Goal: Task Accomplishment & Management: Manage account settings

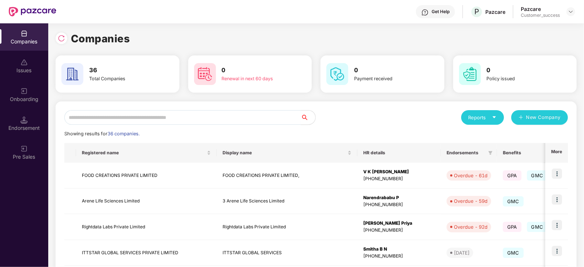
click at [107, 116] on input "text" at bounding box center [182, 117] width 236 height 15
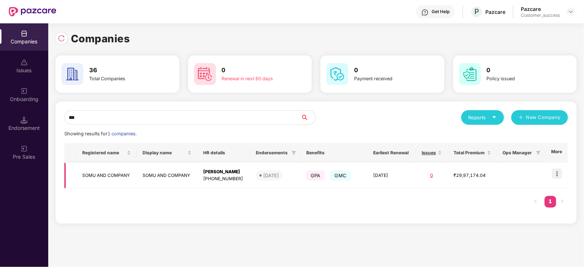
type input "***"
click at [560, 174] on img at bounding box center [556, 174] width 10 height 10
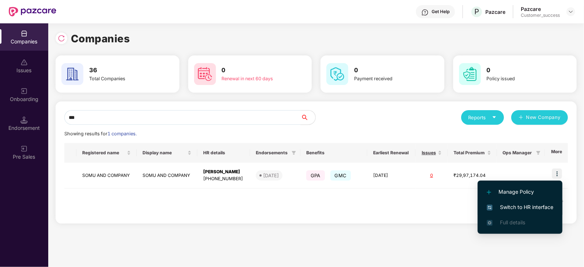
click at [533, 205] on span "Switch to HR interface" at bounding box center [519, 207] width 66 height 8
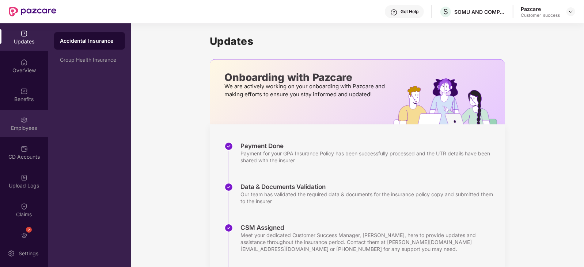
click at [26, 127] on div "Employees" at bounding box center [24, 128] width 48 height 7
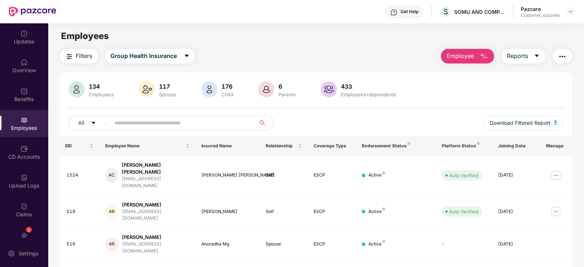
click at [187, 119] on input "text" at bounding box center [180, 123] width 131 height 11
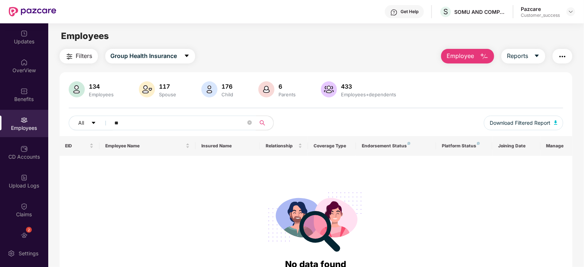
type input "*"
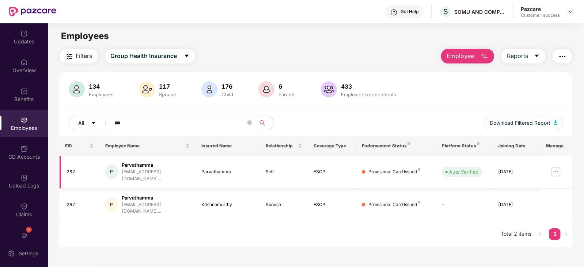
type input "***"
click at [556, 166] on img at bounding box center [556, 172] width 12 height 12
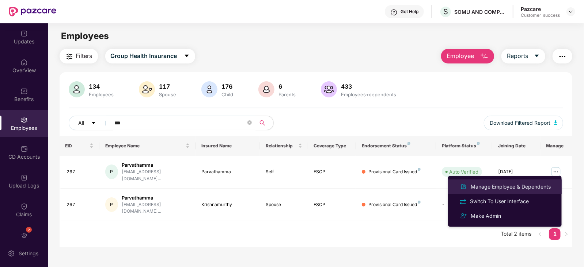
click at [521, 185] on div "Manage Employee & Dependents" at bounding box center [510, 187] width 83 height 8
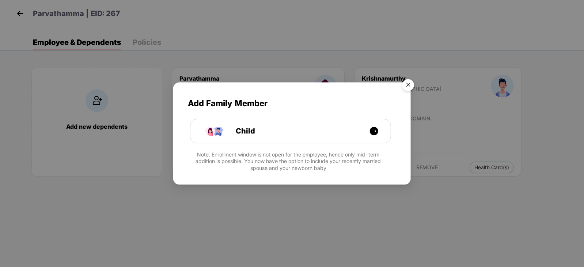
click at [407, 81] on img "Close" at bounding box center [408, 86] width 20 height 20
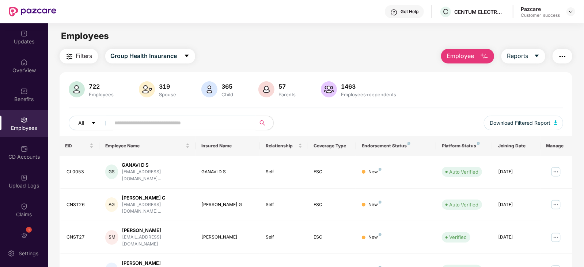
click at [188, 123] on input "text" at bounding box center [180, 123] width 131 height 11
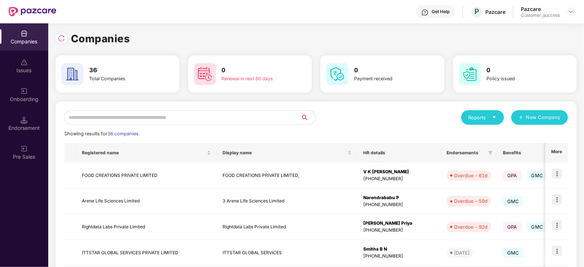
click at [102, 112] on input "text" at bounding box center [182, 117] width 236 height 15
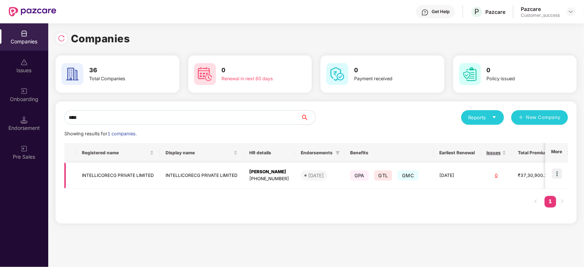
type input "****"
click at [558, 174] on img at bounding box center [556, 174] width 10 height 10
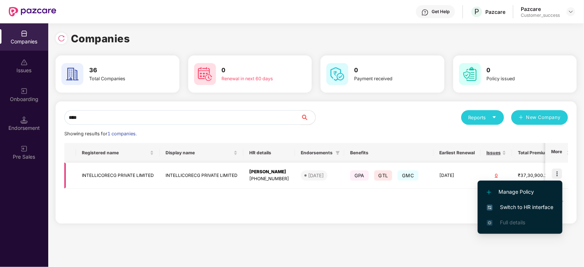
click at [558, 174] on img at bounding box center [556, 174] width 10 height 10
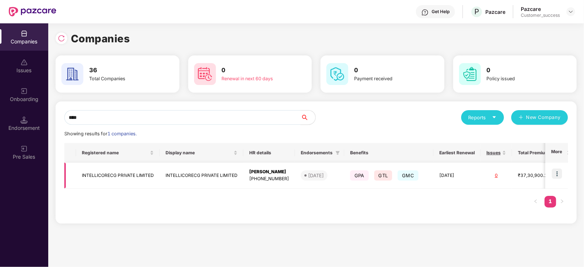
click at [556, 172] on img at bounding box center [556, 174] width 10 height 10
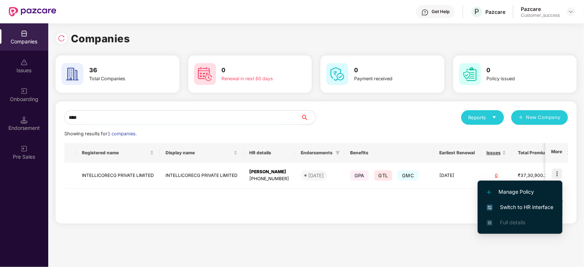
click at [537, 205] on span "Switch to HR interface" at bounding box center [519, 207] width 66 height 8
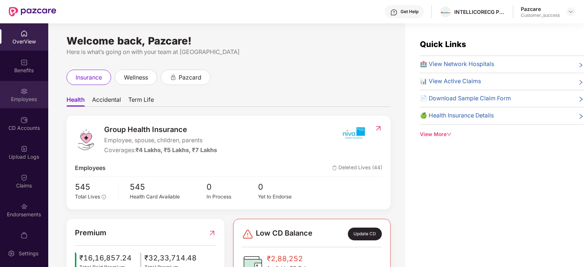
click at [33, 98] on div "Employees" at bounding box center [24, 99] width 48 height 7
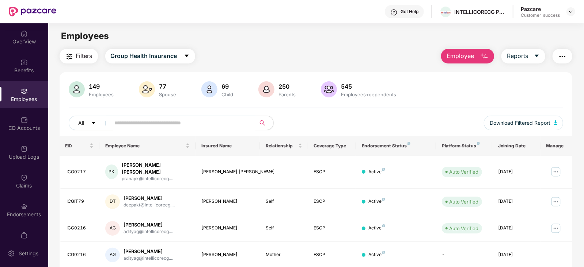
click at [153, 127] on input "text" at bounding box center [180, 123] width 131 height 11
paste input "**********"
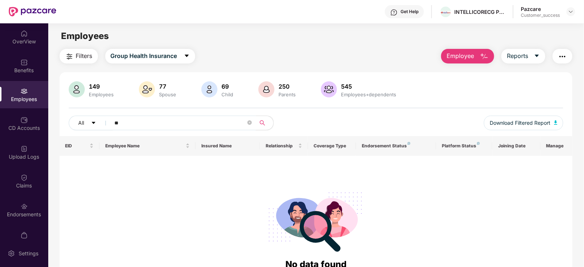
type input "*"
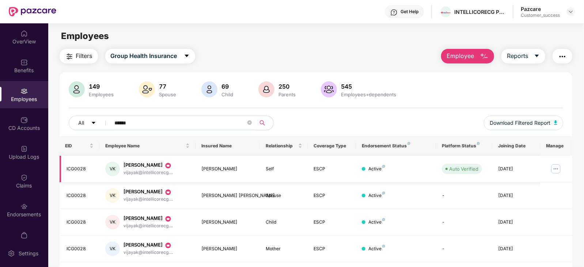
type input "******"
click at [556, 169] on img at bounding box center [556, 169] width 12 height 12
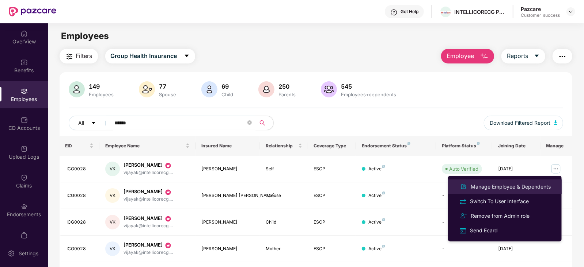
click at [530, 187] on div "Manage Employee & Dependents" at bounding box center [510, 187] width 83 height 8
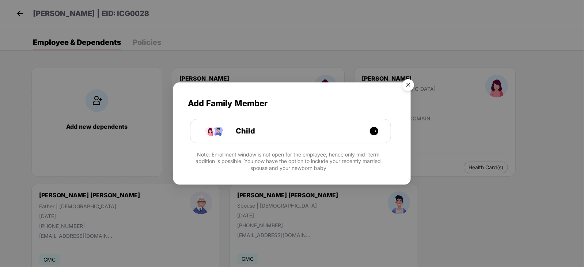
click at [406, 87] on img "Close" at bounding box center [408, 86] width 20 height 20
